Goal: Go to known website: Access a specific website the user already knows

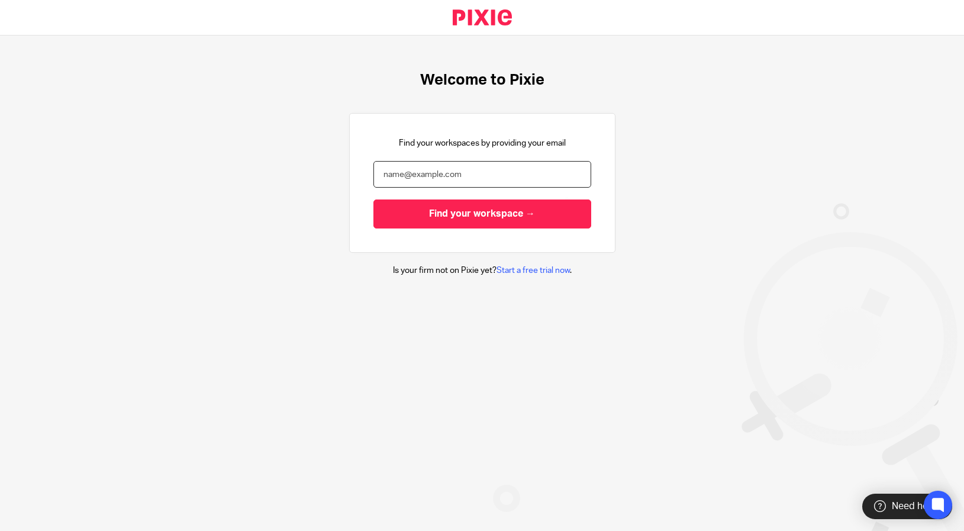
click at [472, 171] on input "email" at bounding box center [482, 174] width 218 height 27
click at [485, 175] on input "email" at bounding box center [482, 174] width 218 height 27
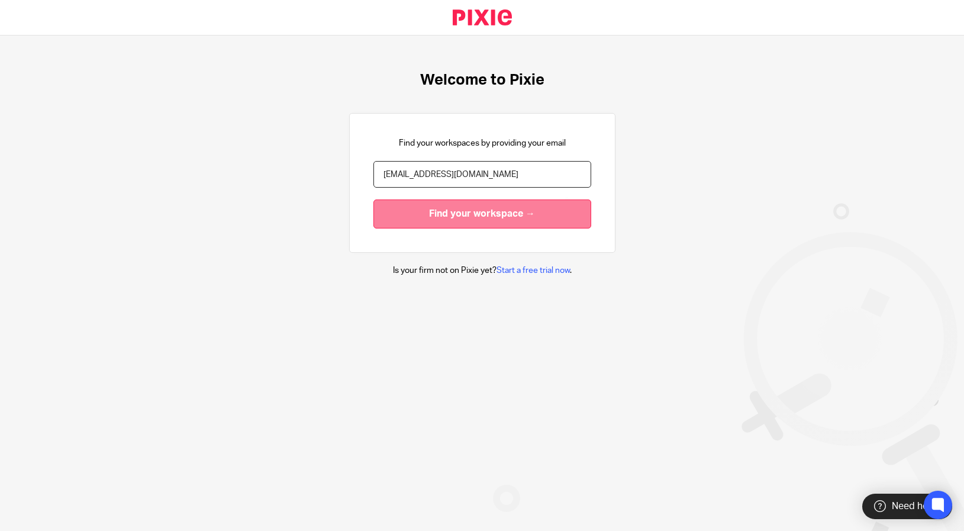
type input "[EMAIL_ADDRESS][DOMAIN_NAME]"
click at [494, 214] on input "Find your workspace →" at bounding box center [482, 213] width 218 height 29
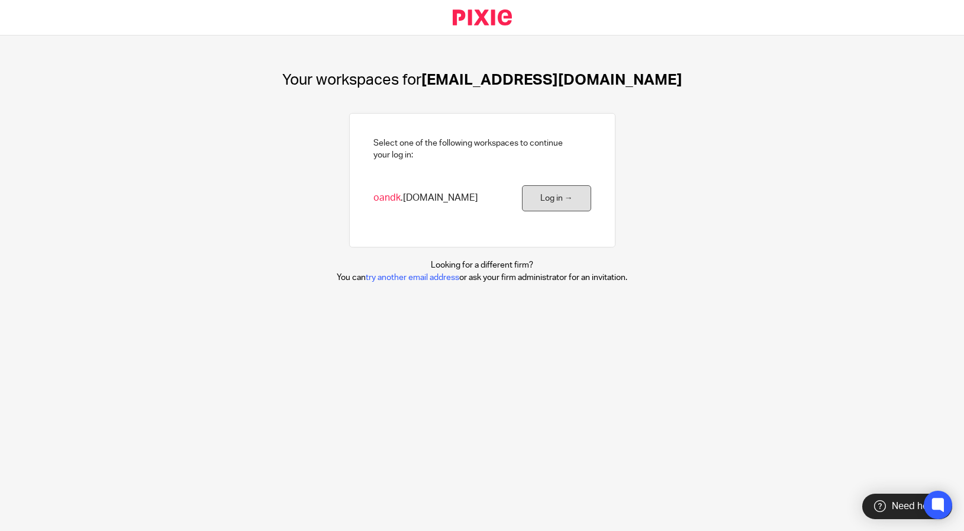
click at [550, 201] on link "Log in →" at bounding box center [556, 198] width 69 height 27
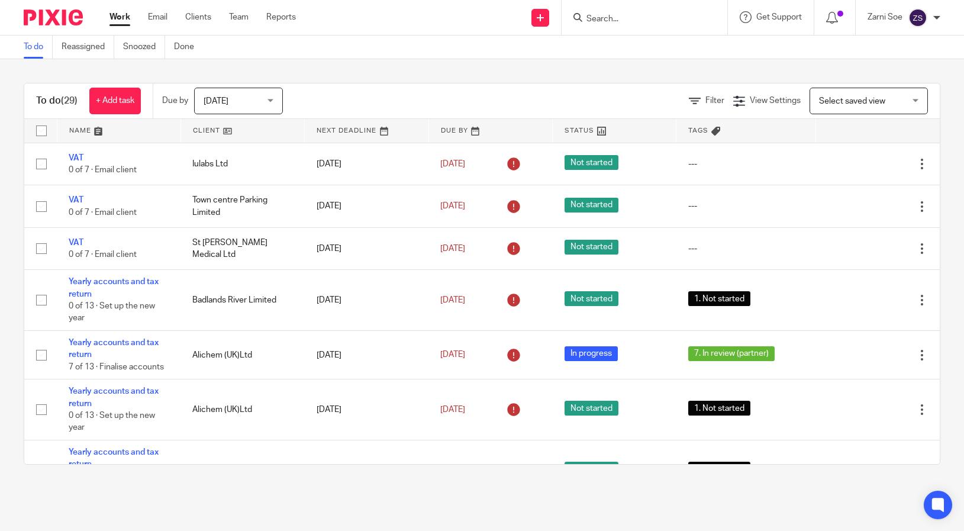
scroll to position [591, 0]
